Goal: Information Seeking & Learning: Stay updated

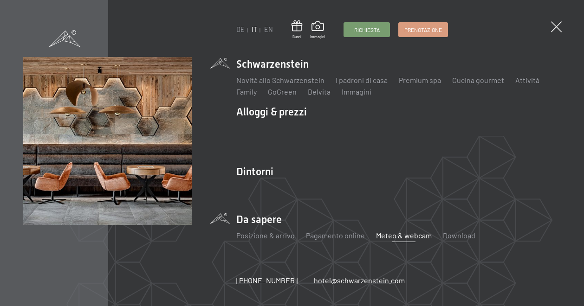
click at [386, 233] on link "Meteo & webcam" at bounding box center [404, 235] width 56 height 9
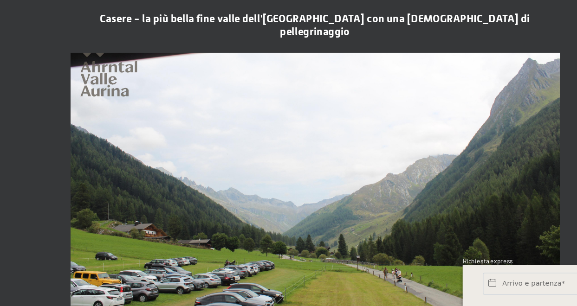
scroll to position [1536, 0]
